Goal: Task Accomplishment & Management: Complete application form

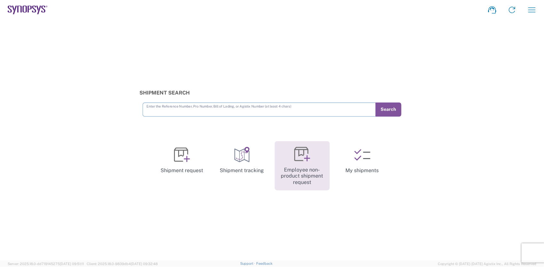
drag, startPoint x: 301, startPoint y: 157, endPoint x: 348, endPoint y: 170, distance: 49.0
click at [302, 158] on icon at bounding box center [302, 154] width 16 height 16
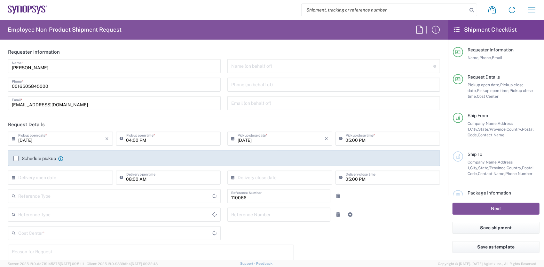
type input "Department"
type input "US01, CIO, IT, ESS2 110066"
type input "Delivered at Place"
type input "[GEOGRAPHIC_DATA]"
type input "[US_STATE]"
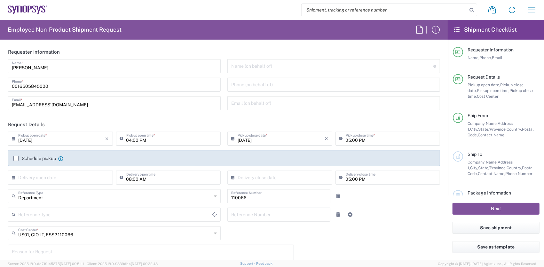
type input "[GEOGRAPHIC_DATA]"
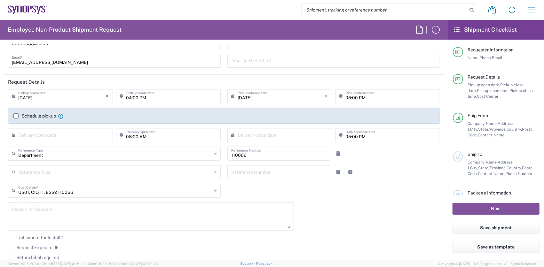
scroll to position [102, 0]
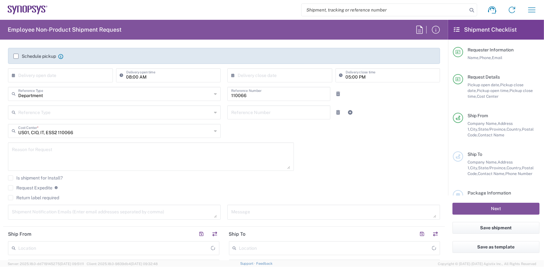
click at [214, 132] on icon at bounding box center [215, 131] width 3 height 10
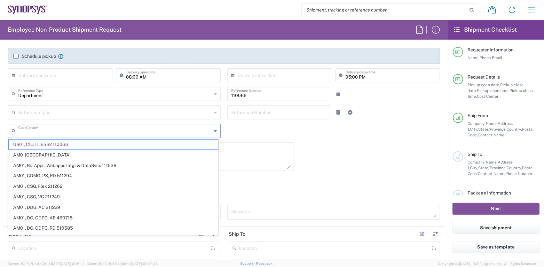
type input "Headquarters USSV"
click at [148, 133] on input "text" at bounding box center [114, 130] width 193 height 11
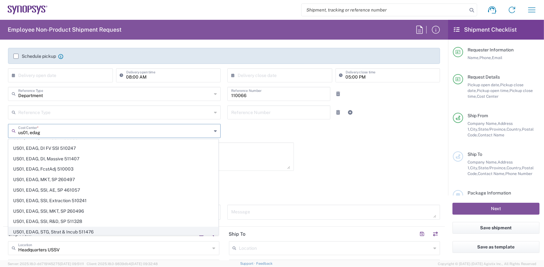
scroll to position [0, 0]
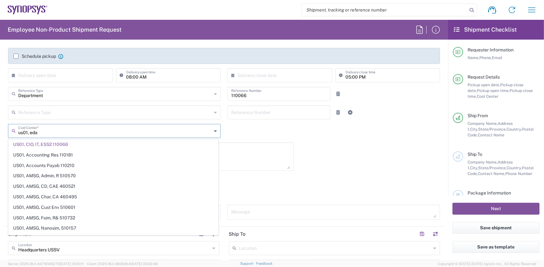
type input "us01, edag"
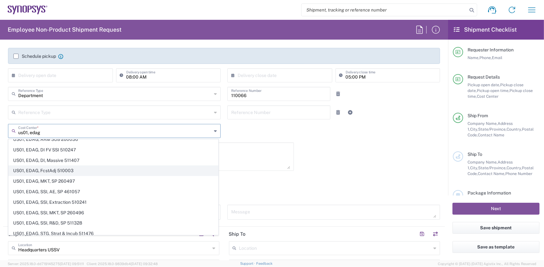
scroll to position [7, 0]
